Goal: Find specific page/section: Find specific page/section

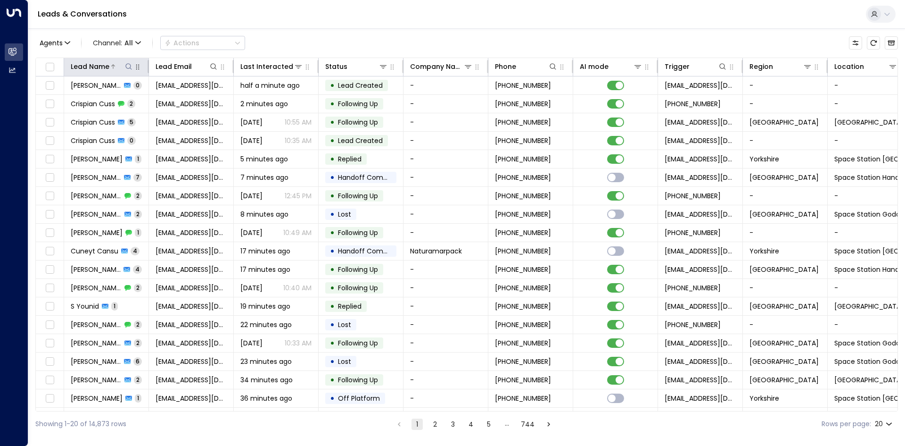
click at [131, 69] on icon at bounding box center [129, 67] width 8 height 8
click at [133, 98] on input "text" at bounding box center [129, 100] width 130 height 17
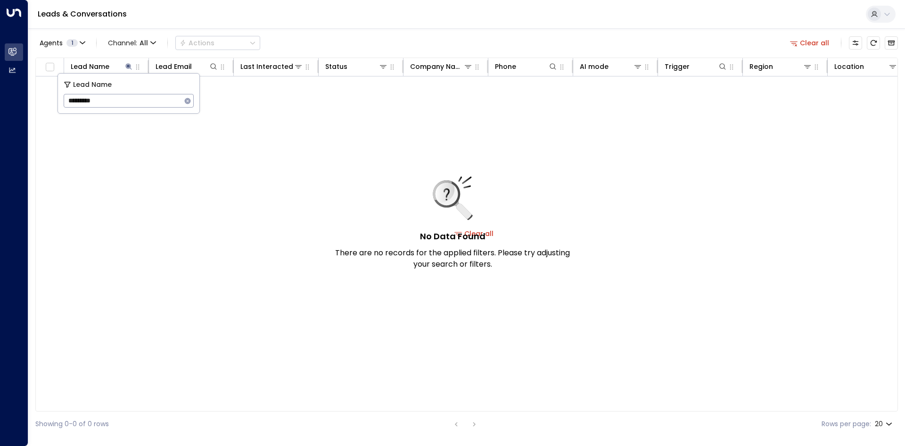
type input "*********"
click at [187, 102] on icon "button" at bounding box center [188, 101] width 6 height 6
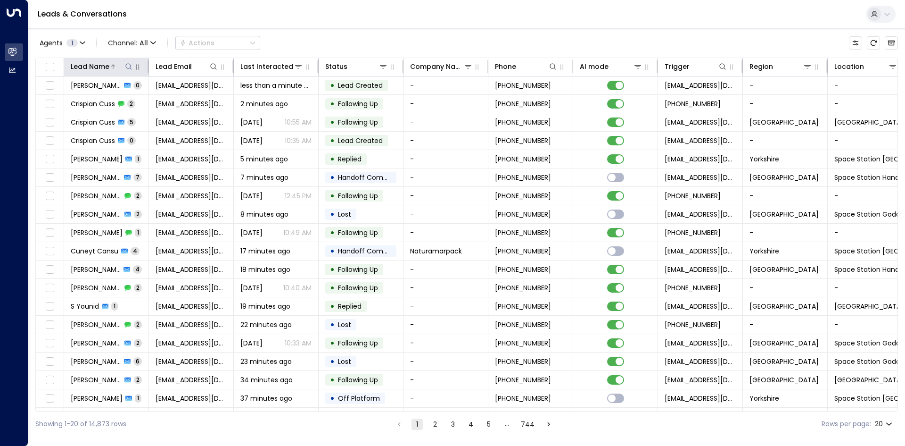
click at [128, 66] on icon at bounding box center [129, 67] width 8 height 8
drag, startPoint x: 130, startPoint y: 71, endPoint x: 133, endPoint y: 94, distance: 22.8
click at [133, 89] on div "Lead Name" at bounding box center [129, 84] width 130 height 11
click at [133, 99] on input "text" at bounding box center [129, 100] width 130 height 17
type input "*****"
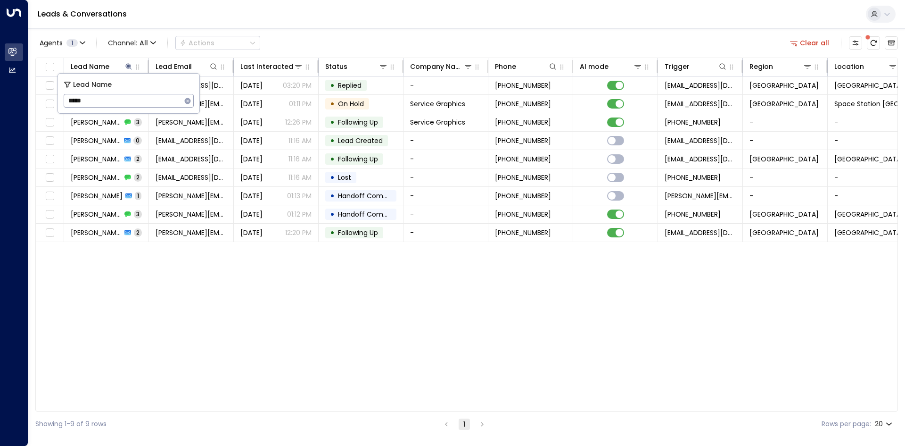
click at [242, 291] on div "Lead Name Lead Email Last Interacted Status Company Name Phone AI mode Trigger …" at bounding box center [466, 235] width 863 height 354
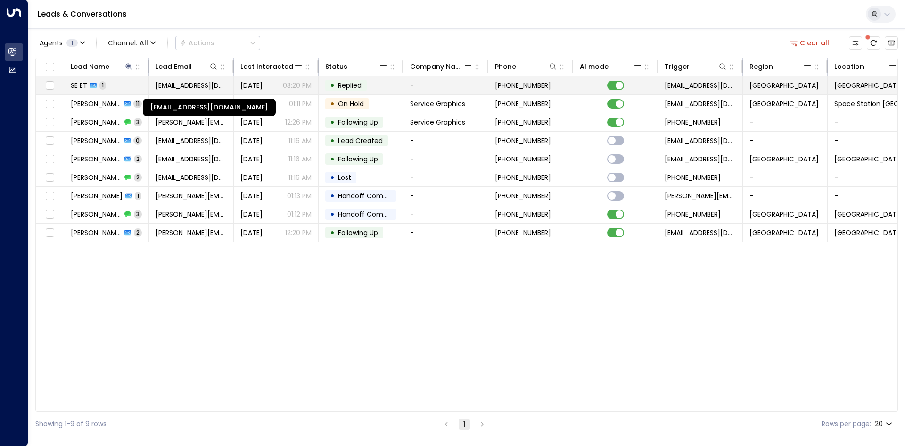
click at [165, 87] on span "[EMAIL_ADDRESS][DOMAIN_NAME]" at bounding box center [191, 85] width 71 height 9
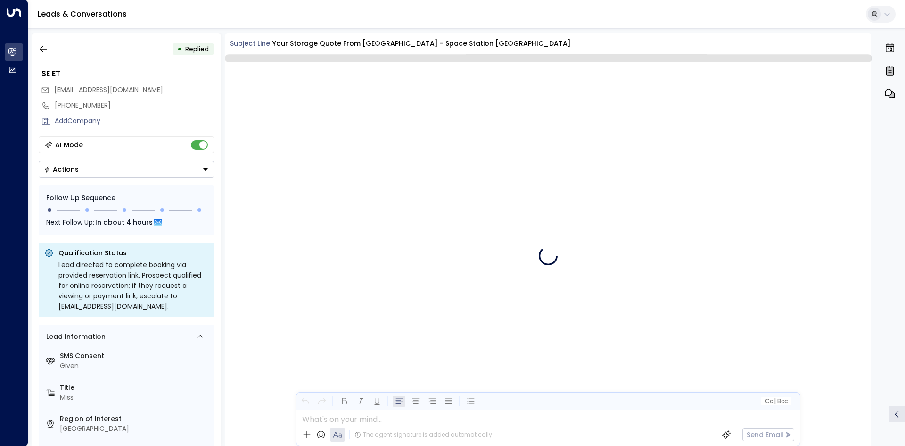
scroll to position [404, 0]
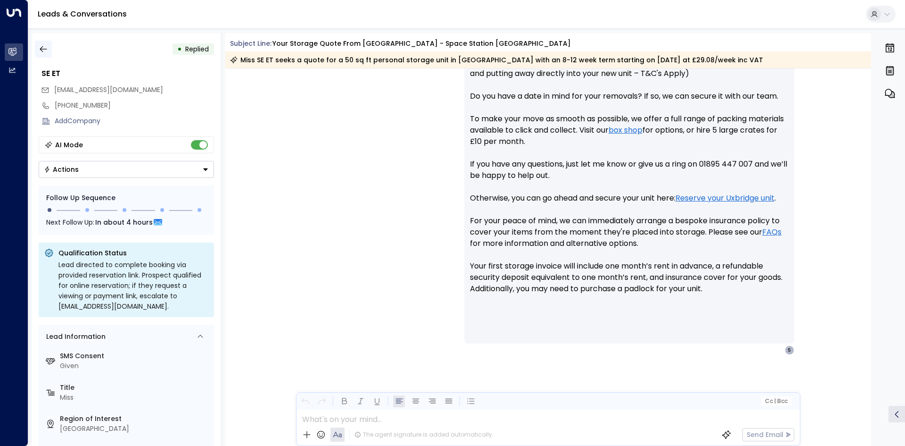
click at [48, 51] on icon "button" at bounding box center [43, 48] width 9 height 9
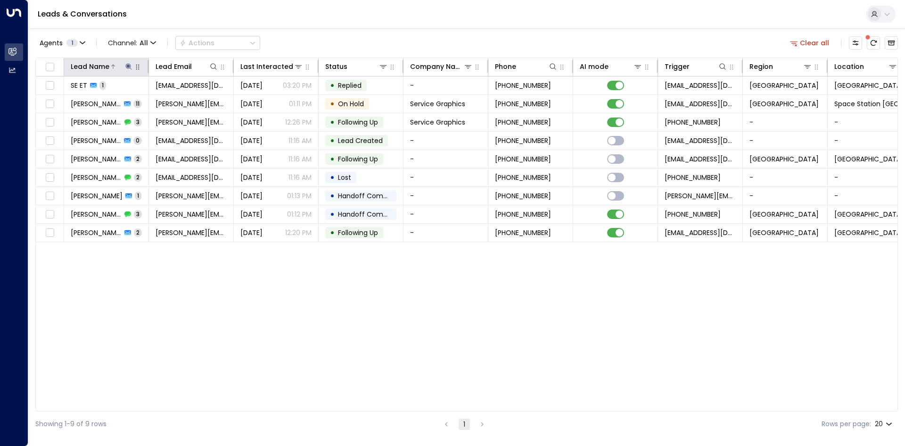
click at [125, 66] on button at bounding box center [128, 66] width 9 height 9
click at [188, 99] on icon "button" at bounding box center [188, 101] width 6 height 6
click at [144, 98] on input "text" at bounding box center [129, 100] width 130 height 17
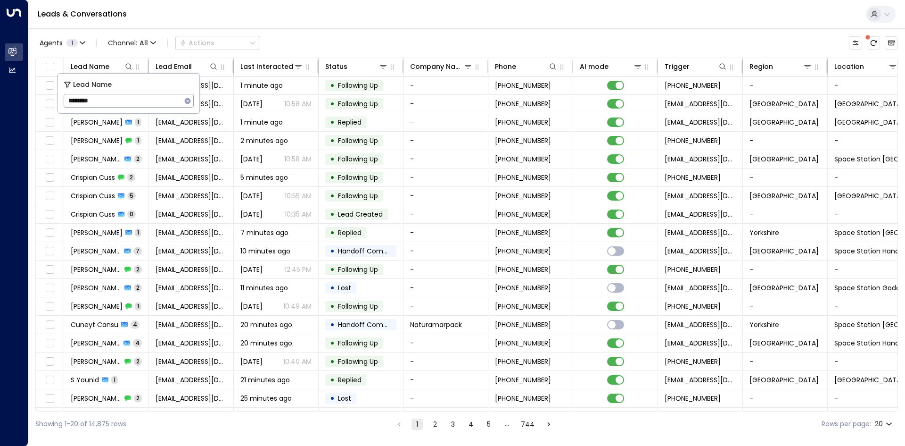
type input "*********"
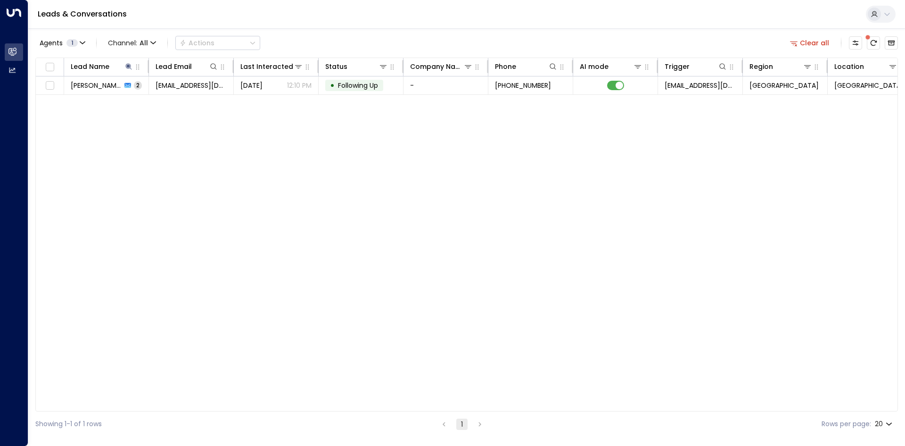
click at [200, 226] on div "Lead Name Lead Email Last Interacted Status Company Name Phone AI mode Trigger …" at bounding box center [466, 235] width 863 height 354
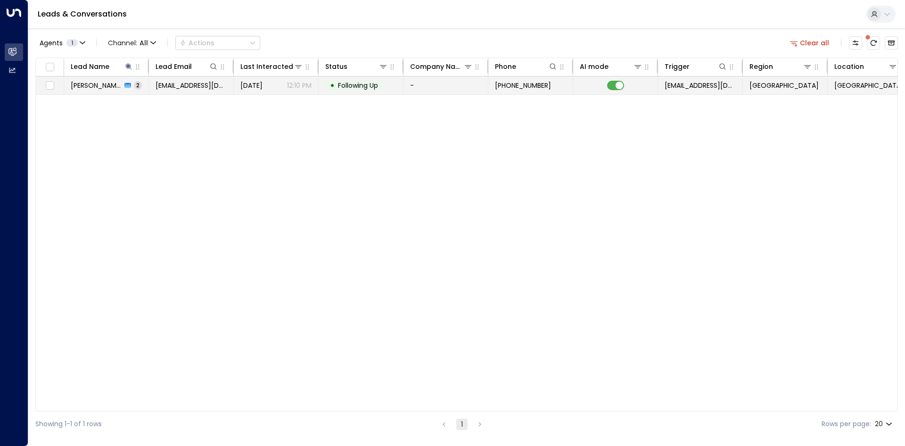
click at [188, 86] on span "[EMAIL_ADDRESS][DOMAIN_NAME]" at bounding box center [191, 85] width 71 height 9
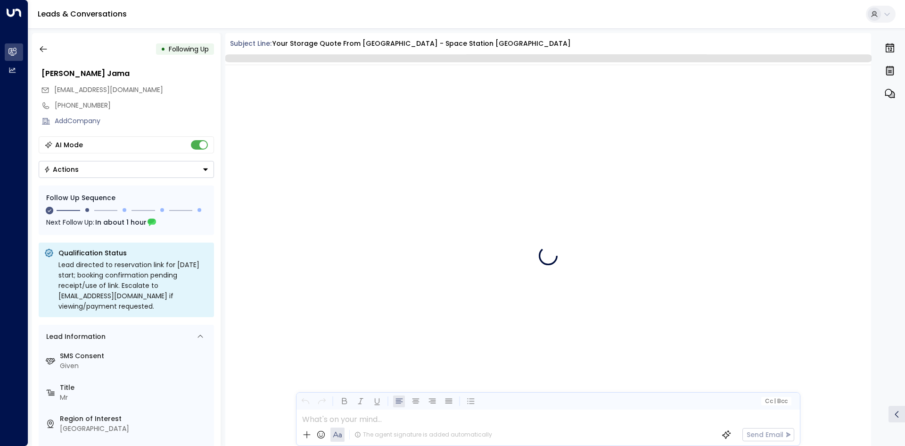
scroll to position [769, 0]
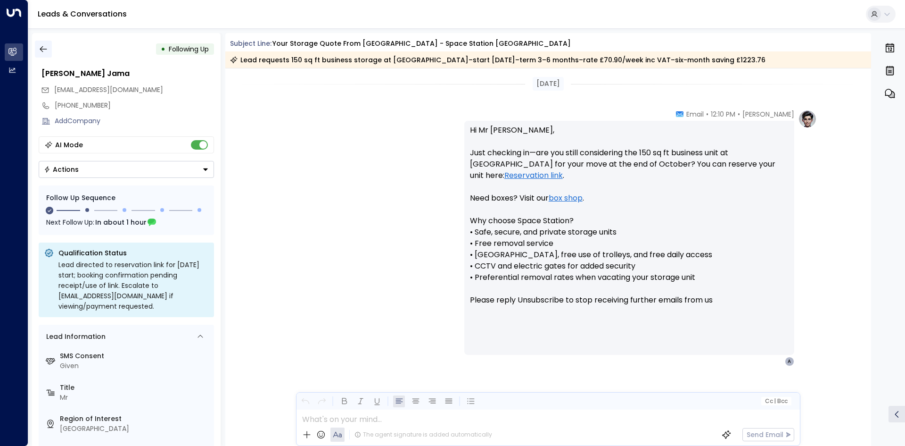
click at [46, 46] on icon "button" at bounding box center [43, 48] width 9 height 9
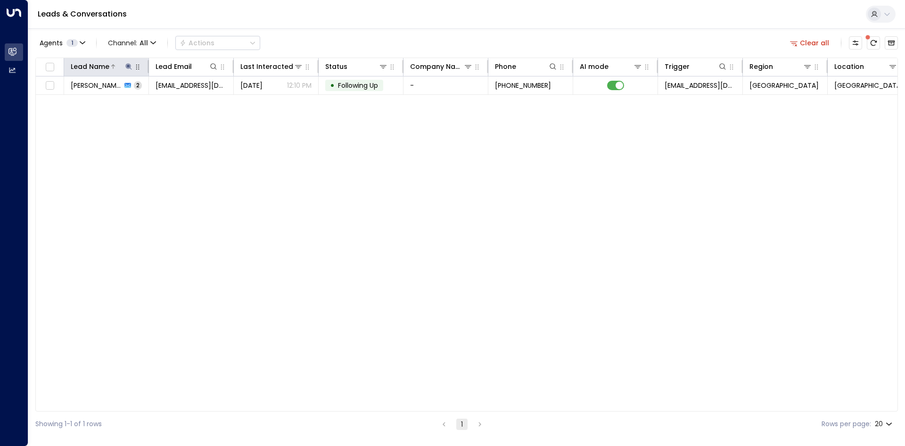
click at [128, 66] on icon at bounding box center [128, 66] width 6 height 6
drag, startPoint x: 191, startPoint y: 101, endPoint x: 186, endPoint y: 101, distance: 5.2
click at [188, 101] on button "button" at bounding box center [188, 101] width 12 height 12
click at [139, 100] on input "text" at bounding box center [129, 100] width 130 height 17
type input "******"
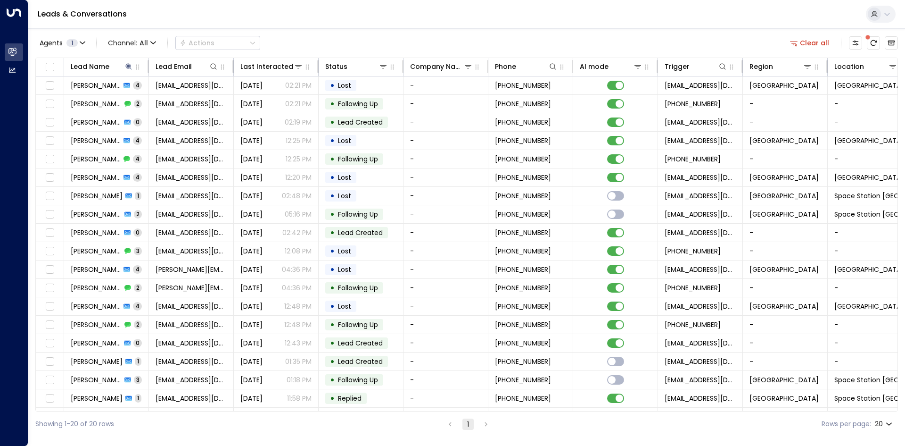
click at [440, 18] on div "Leads & Conversations" at bounding box center [466, 14] width 877 height 29
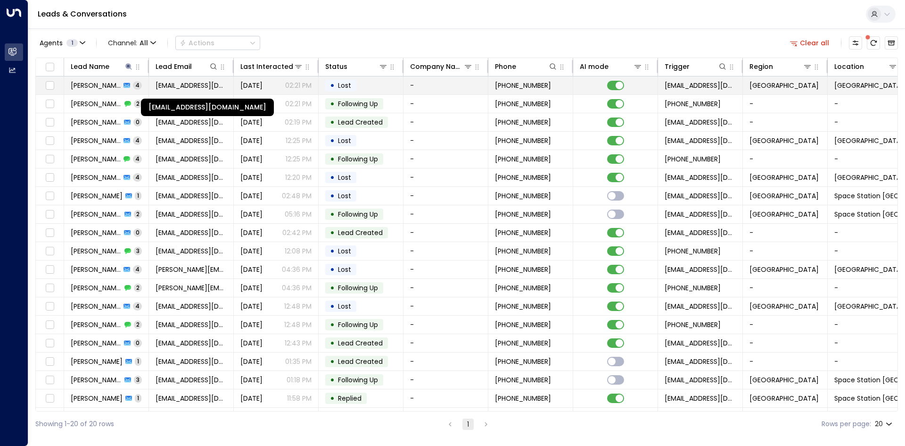
click at [177, 81] on span "[EMAIL_ADDRESS][DOMAIN_NAME]" at bounding box center [191, 85] width 71 height 9
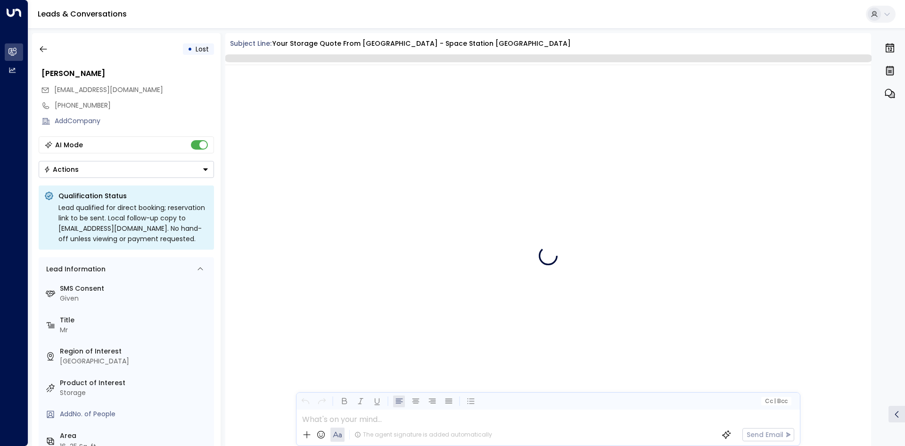
scroll to position [1816, 0]
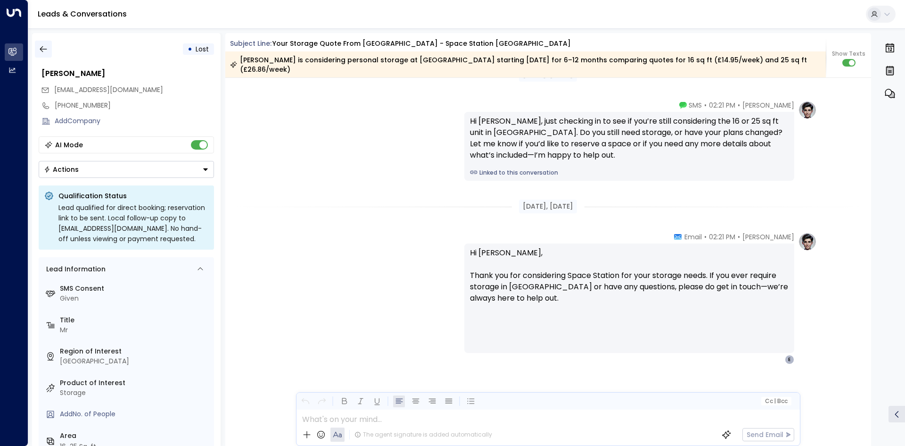
click at [48, 47] on icon "button" at bounding box center [43, 48] width 9 height 9
